Goal: Navigation & Orientation: Find specific page/section

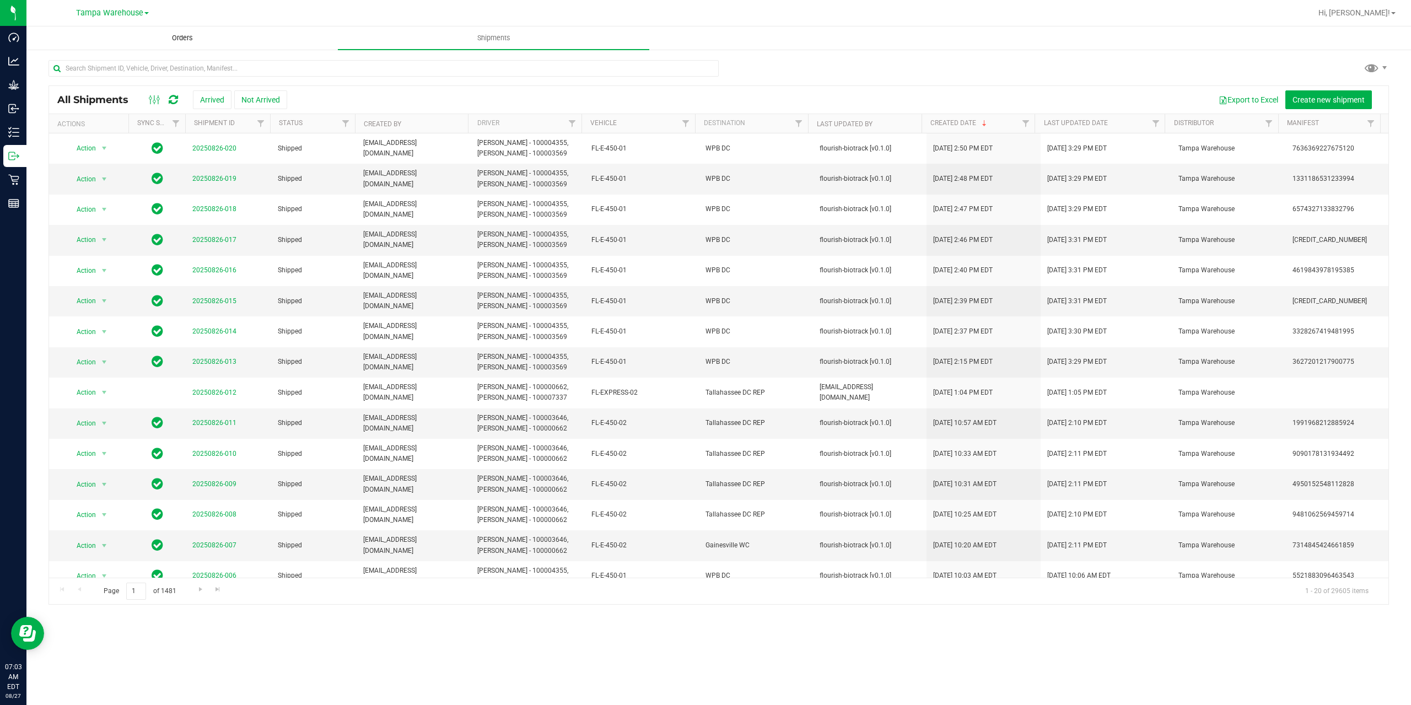
click at [176, 41] on span "Orders" at bounding box center [182, 38] width 51 height 10
